Goal: Task Accomplishment & Management: Use online tool/utility

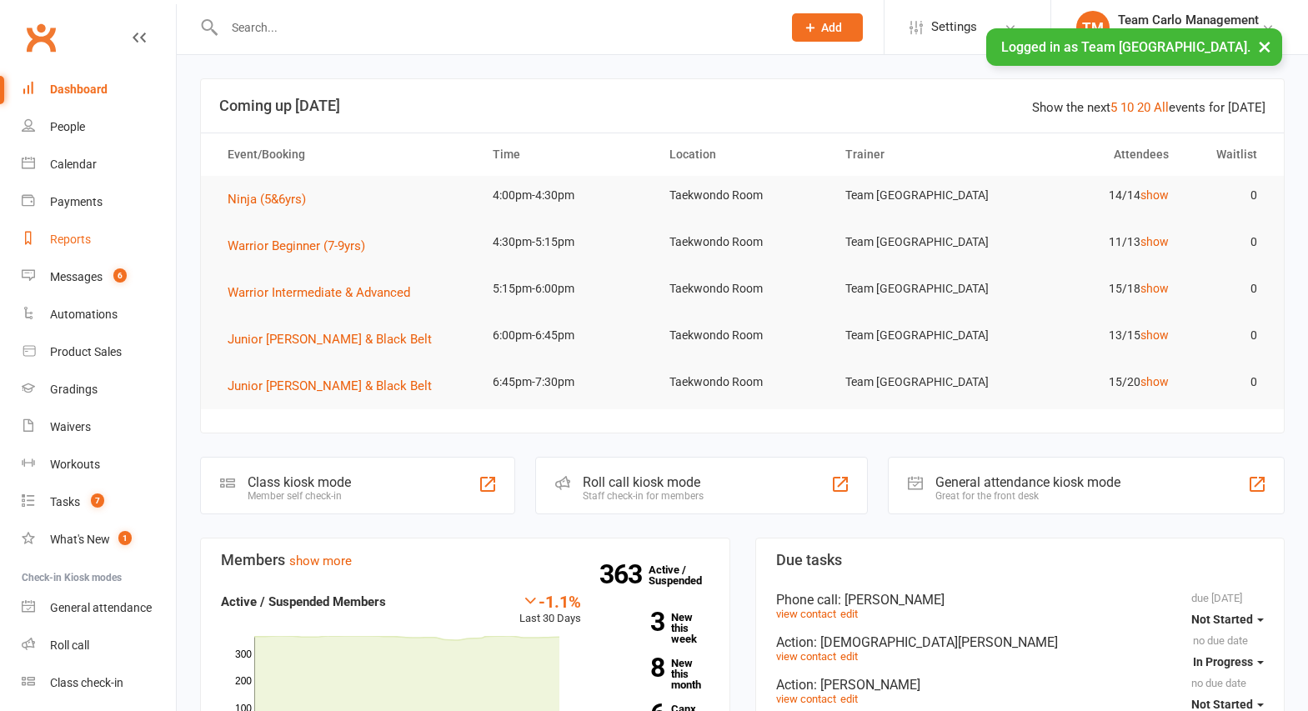
click at [70, 239] on div "Reports" at bounding box center [70, 239] width 41 height 13
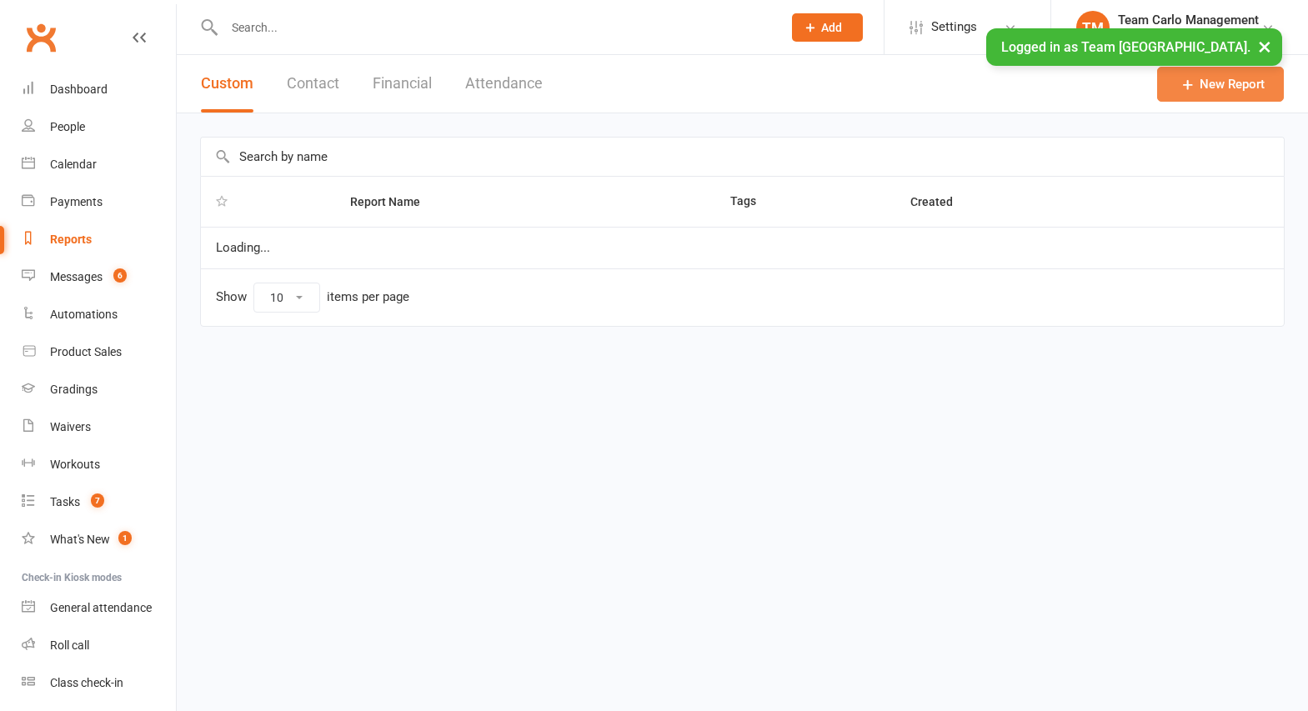
click at [1232, 83] on link "New Report" at bounding box center [1220, 84] width 127 height 35
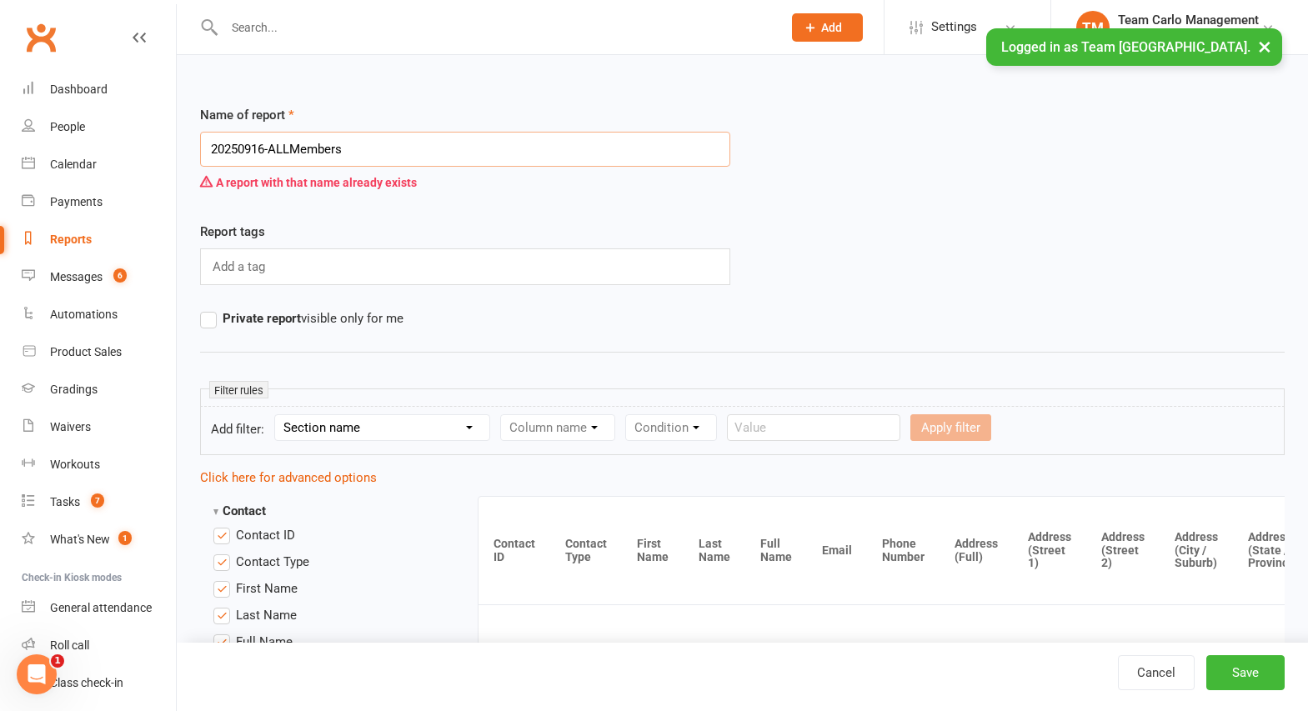
type input "20250916-ALLMembers"
click at [61, 237] on div "Reports" at bounding box center [71, 239] width 42 height 13
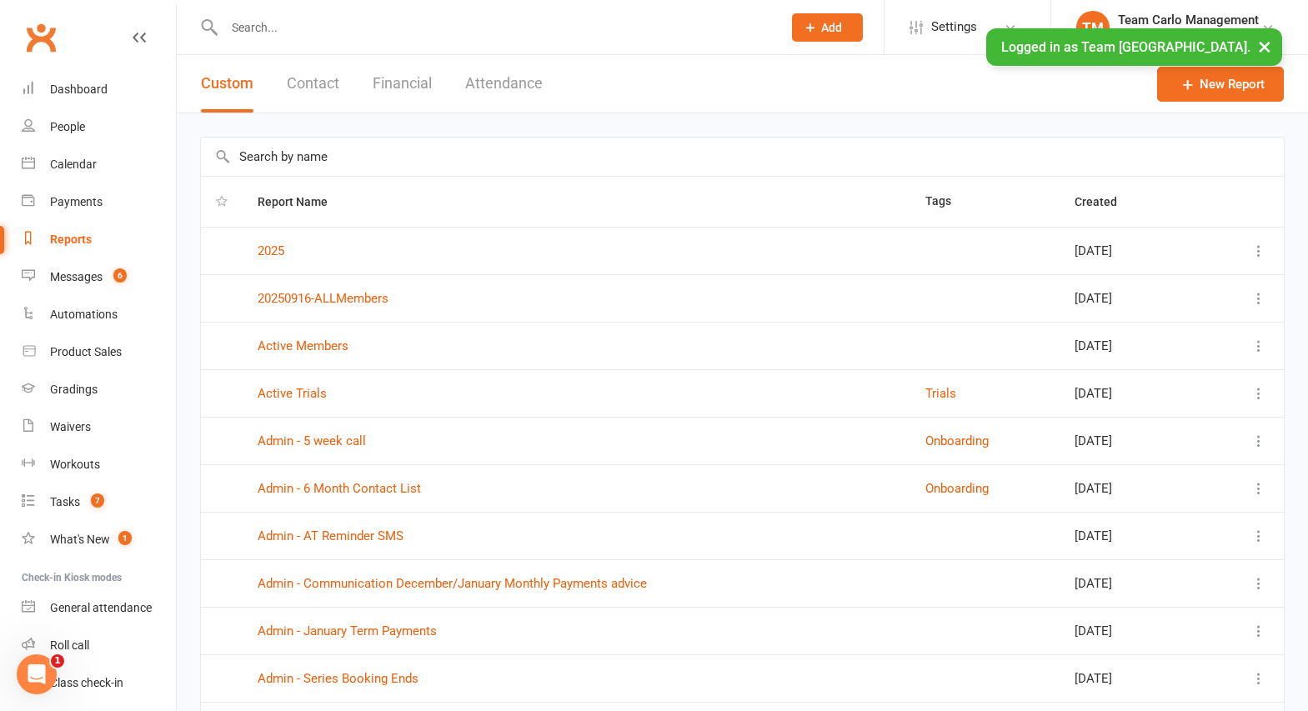
click at [1263, 295] on icon at bounding box center [1259, 298] width 17 height 17
click at [1182, 393] on link "Remove" at bounding box center [1173, 397] width 165 height 33
click at [1257, 298] on icon at bounding box center [1259, 298] width 17 height 17
click at [1173, 403] on link "Remove" at bounding box center [1173, 397] width 165 height 33
